Goal: Information Seeking & Learning: Compare options

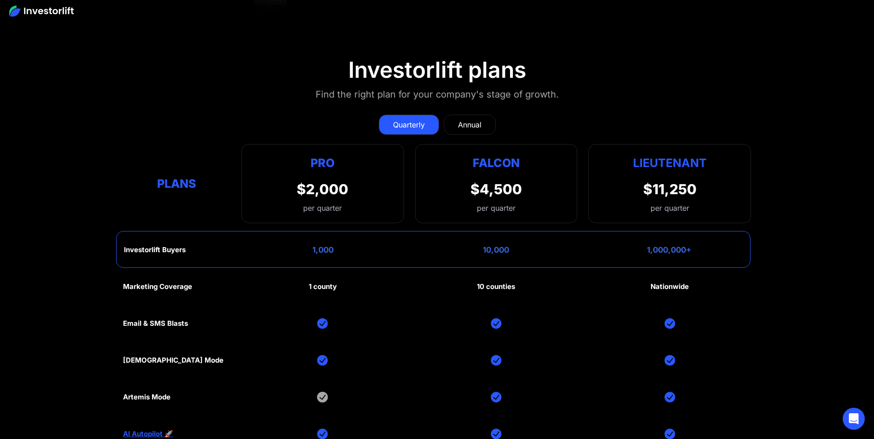
scroll to position [4606, 0]
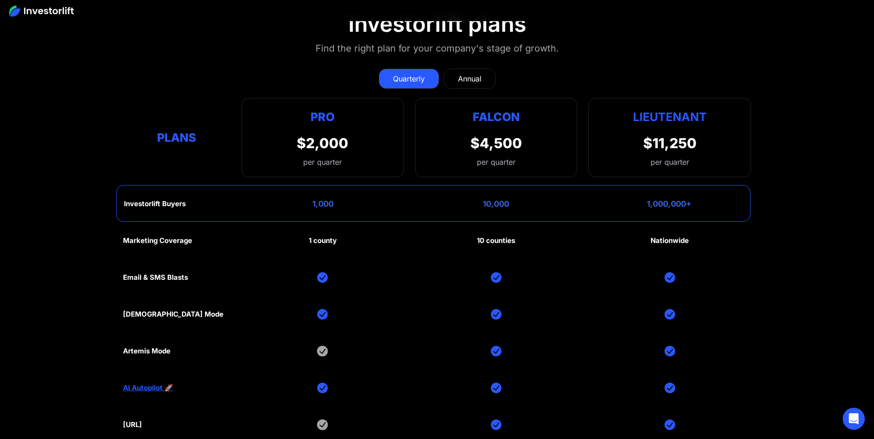
click at [467, 77] on div "Annual" at bounding box center [469, 78] width 23 height 11
click at [405, 79] on div "Quarterly" at bounding box center [409, 78] width 32 height 11
click at [462, 76] on div "Annual" at bounding box center [469, 78] width 23 height 11
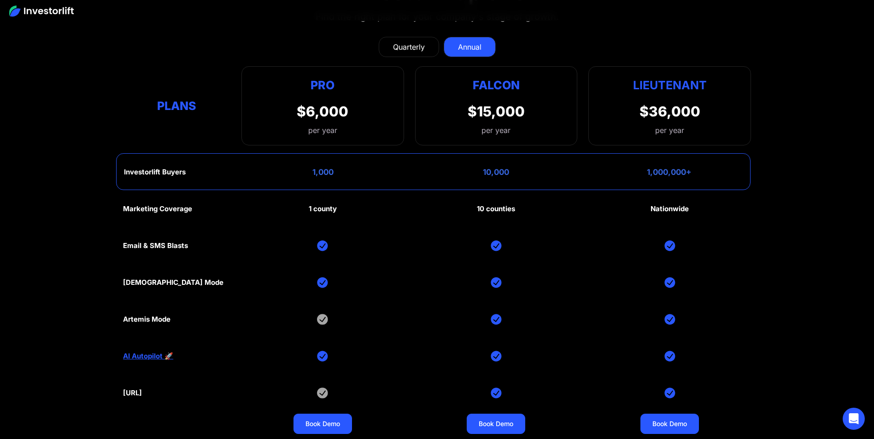
scroll to position [4615, 0]
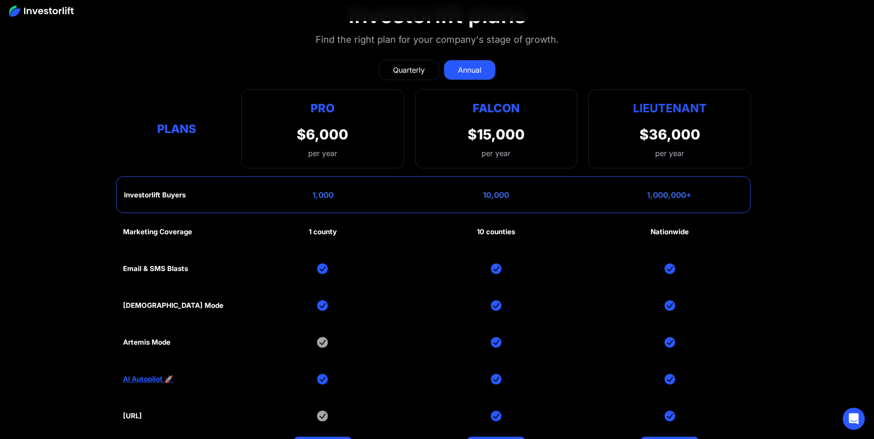
click at [419, 74] on div "Quarterly" at bounding box center [409, 69] width 32 height 11
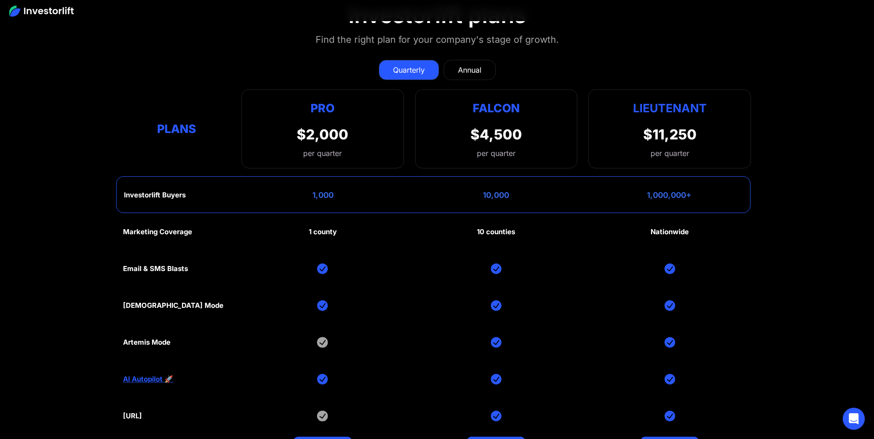
click at [462, 67] on div "Annual" at bounding box center [469, 69] width 23 height 11
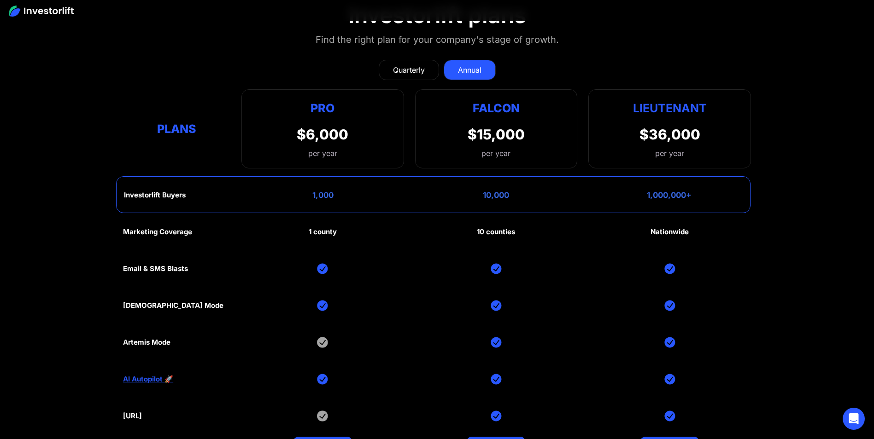
click at [418, 70] on div "Quarterly" at bounding box center [409, 69] width 32 height 11
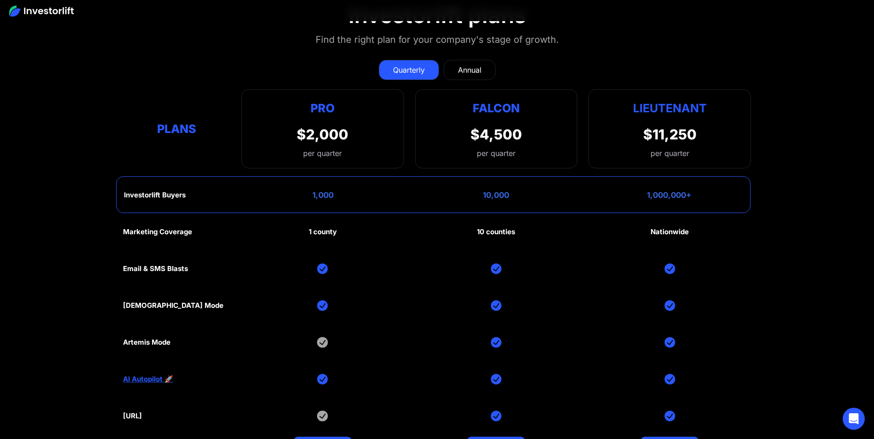
click at [461, 70] on div "Annual" at bounding box center [469, 69] width 23 height 11
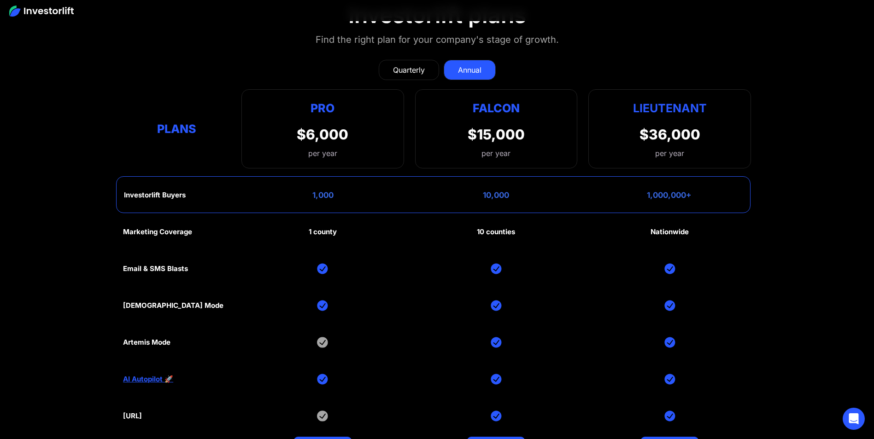
click at [422, 67] on div "Quarterly" at bounding box center [409, 69] width 32 height 11
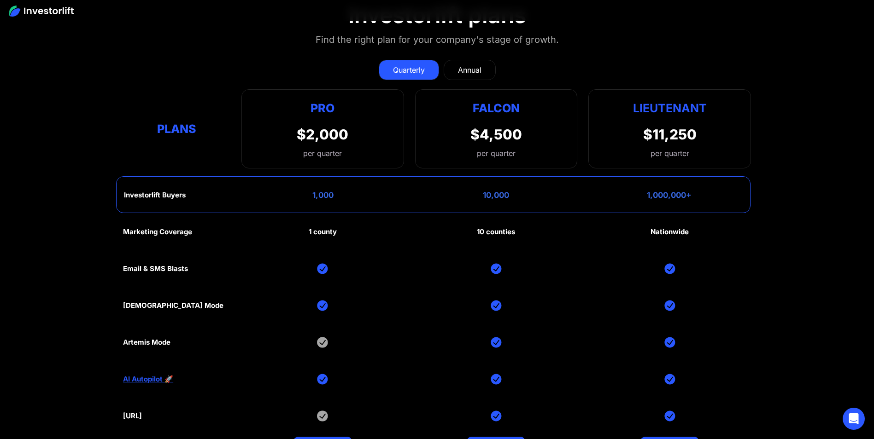
click at [488, 69] on link "Annual" at bounding box center [470, 70] width 52 height 20
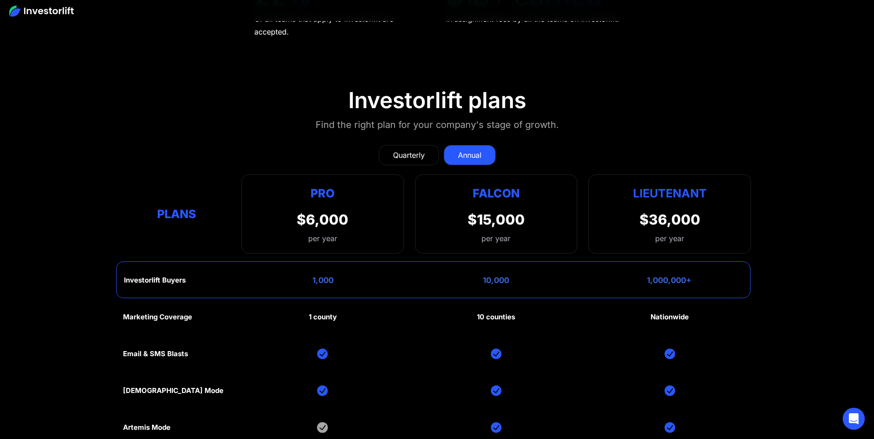
scroll to position [4523, 0]
